Goal: Task Accomplishment & Management: Use online tool/utility

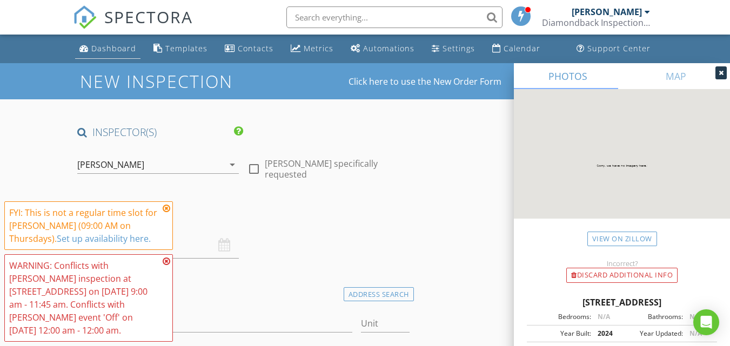
click at [109, 47] on div "Dashboard" at bounding box center [113, 48] width 45 height 10
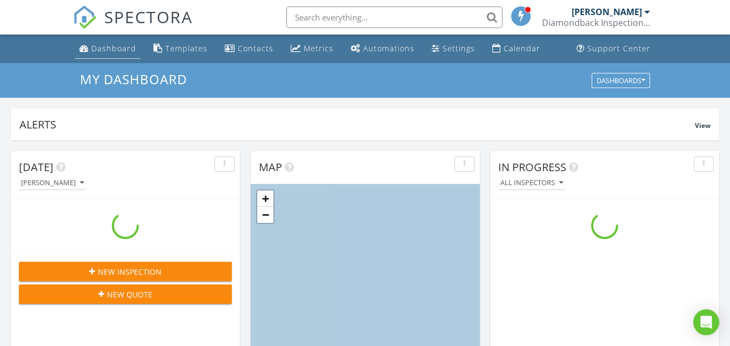
scroll to position [1000, 747]
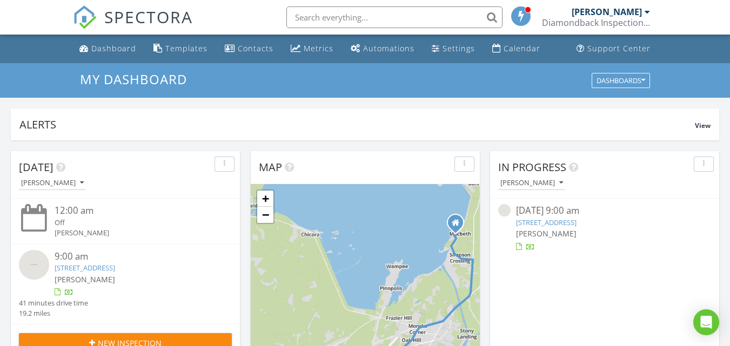
click at [577, 221] on link "283 Ivory Shadow Rd, SUMMERVILLE, SC 29486" at bounding box center [546, 223] width 61 height 10
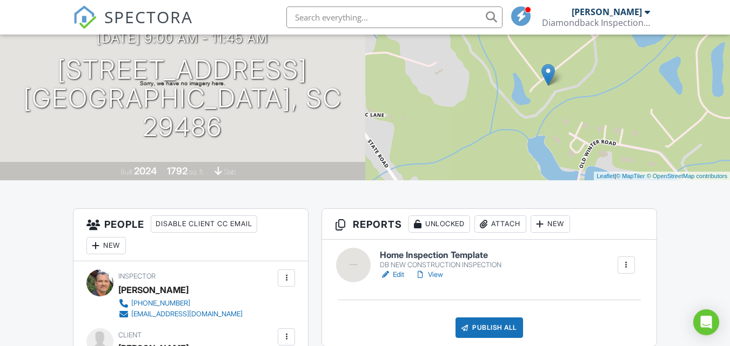
scroll to position [162, 0]
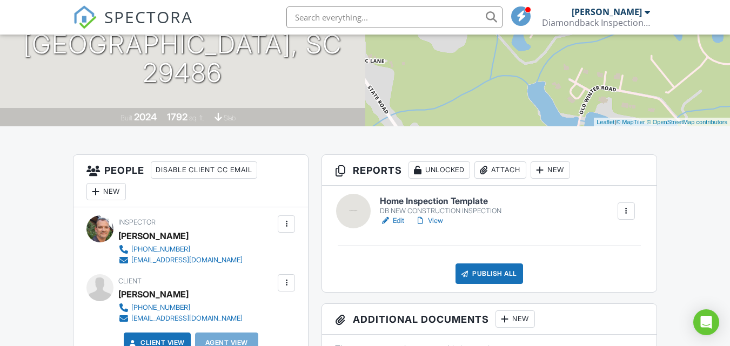
click at [397, 218] on link "Edit" at bounding box center [392, 221] width 24 height 11
